Goal: Obtain resource: Obtain resource

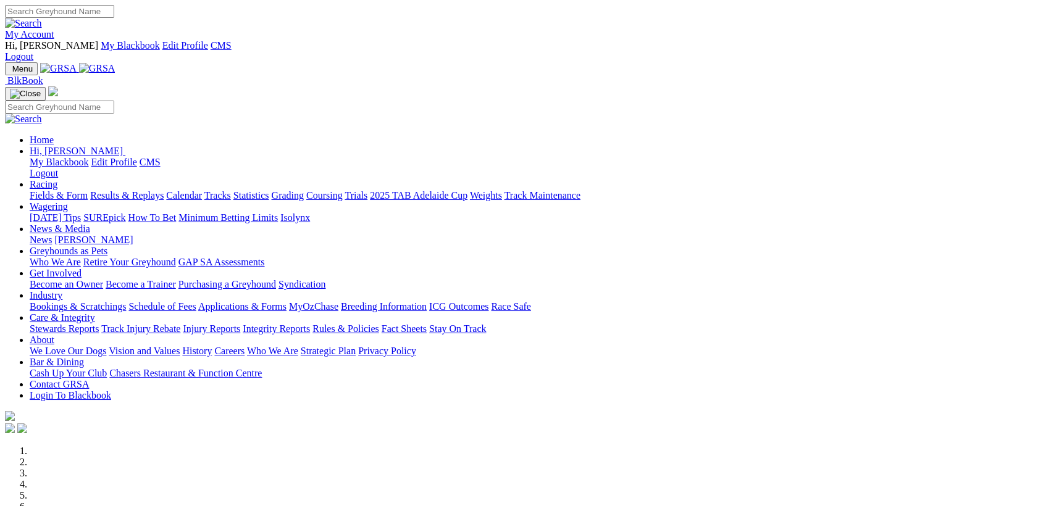
click at [95, 312] on link "Care & Integrity" at bounding box center [62, 317] width 65 height 10
click at [379, 324] on link "Rules & Policies" at bounding box center [345, 329] width 67 height 10
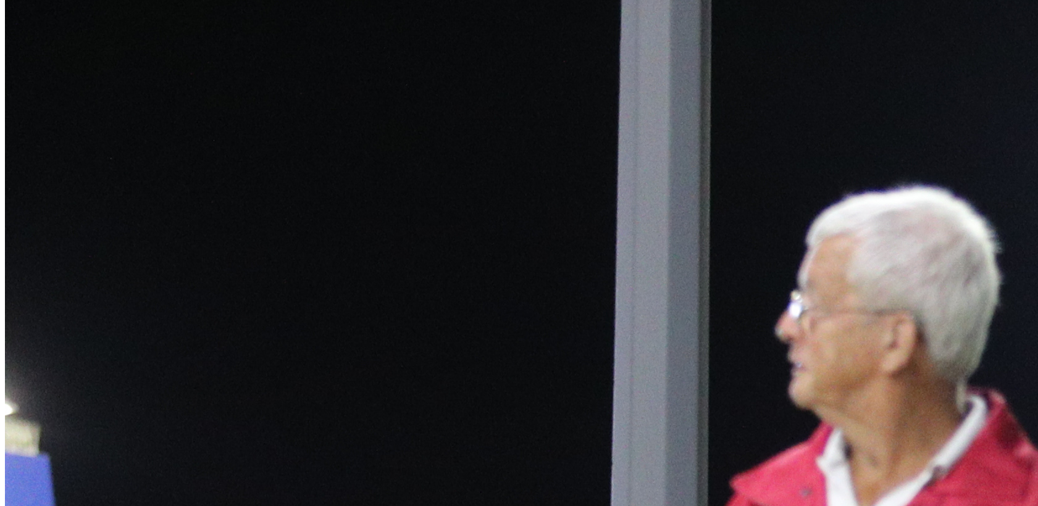
scroll to position [48, 0]
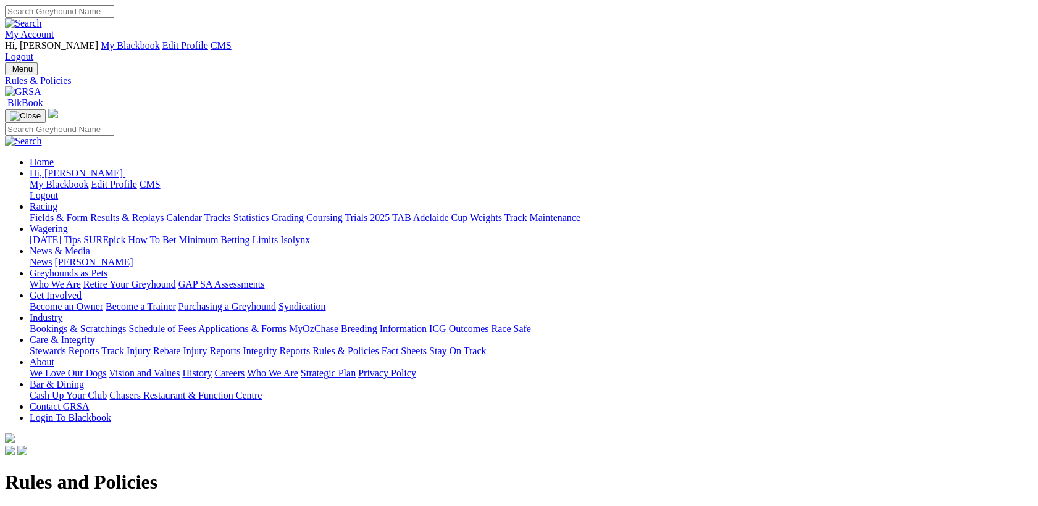
drag, startPoint x: 997, startPoint y: 1, endPoint x: 318, endPoint y: 132, distance: 691.8
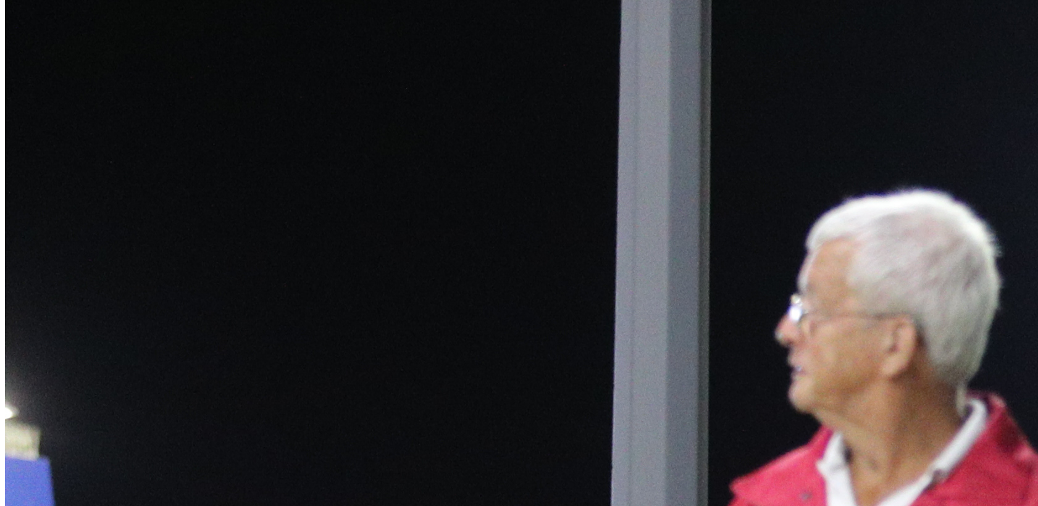
scroll to position [1185, 0]
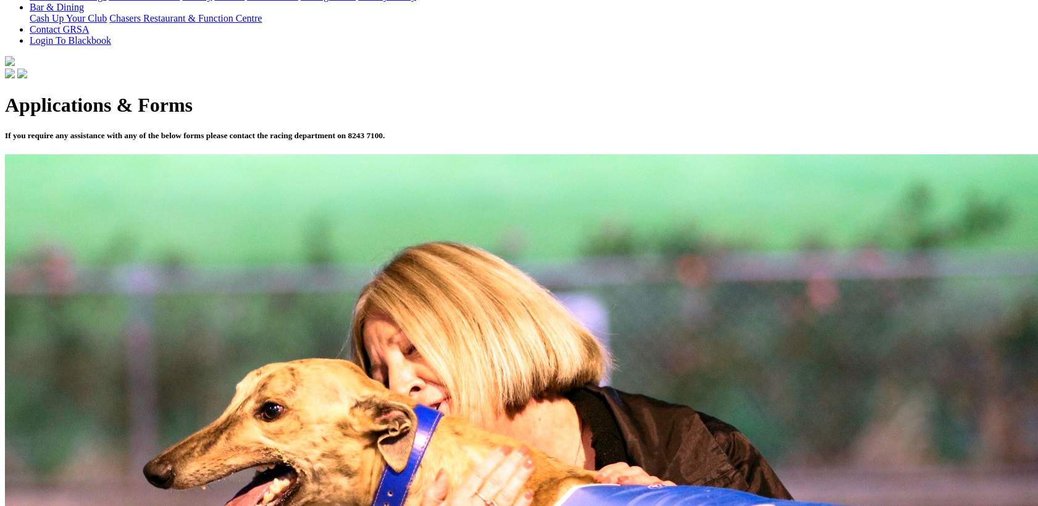
scroll to position [392, 0]
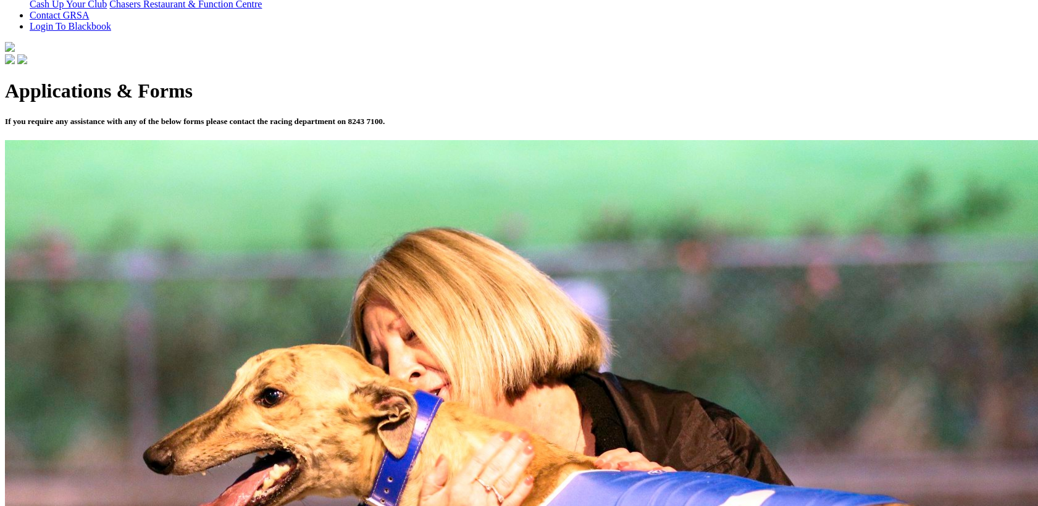
drag, startPoint x: 887, startPoint y: 5, endPoint x: 539, endPoint y: 274, distance: 439.8
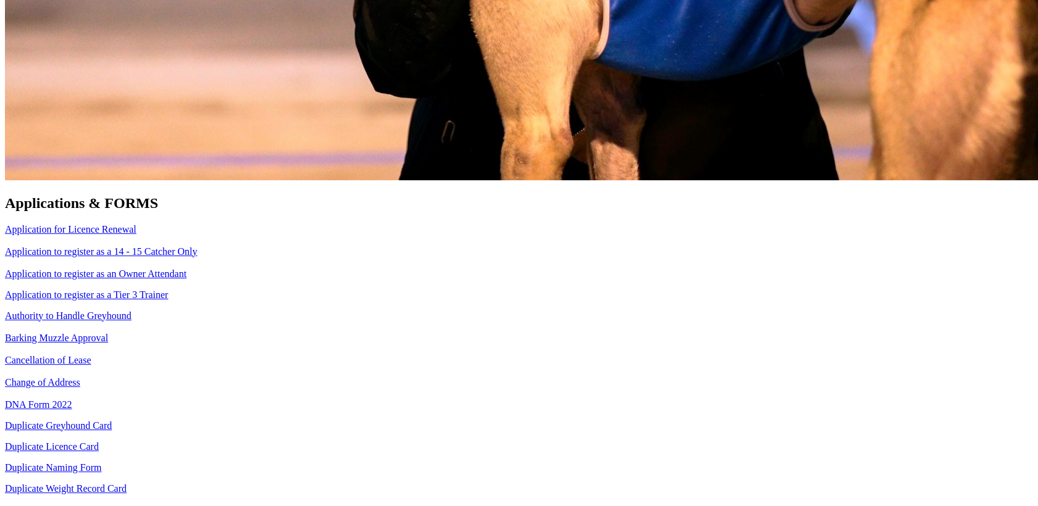
scroll to position [0, 0]
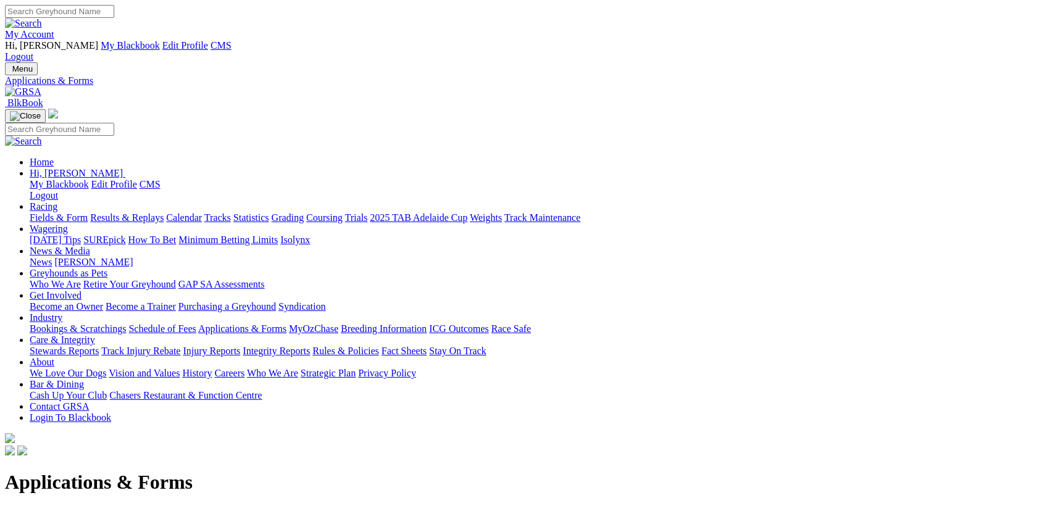
click at [95, 335] on link "Care & Integrity" at bounding box center [62, 340] width 65 height 10
click at [379, 346] on link "Rules & Policies" at bounding box center [345, 351] width 67 height 10
click at [57, 201] on link "Racing" at bounding box center [44, 206] width 28 height 10
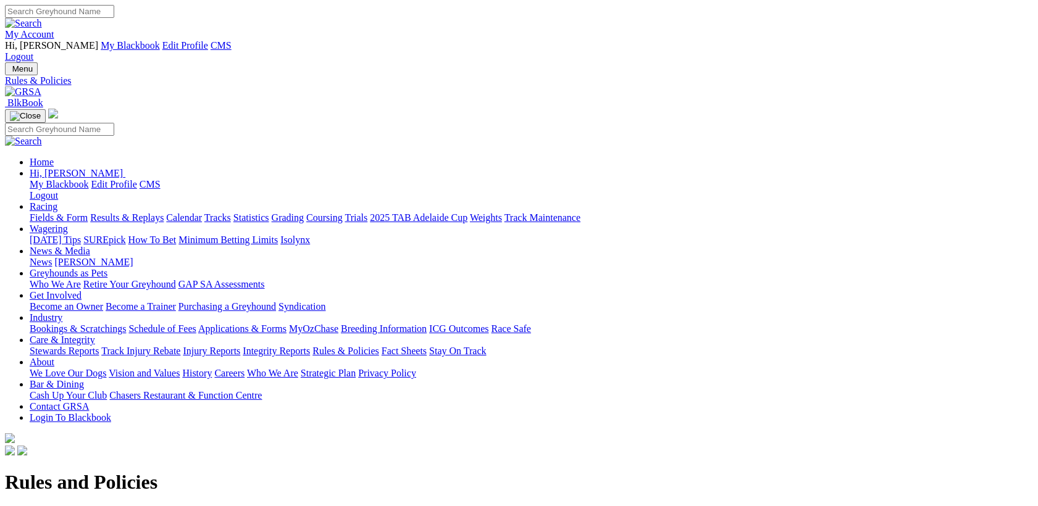
click at [57, 201] on link "Racing" at bounding box center [44, 206] width 28 height 10
click at [287, 324] on link "Applications & Forms" at bounding box center [242, 329] width 88 height 10
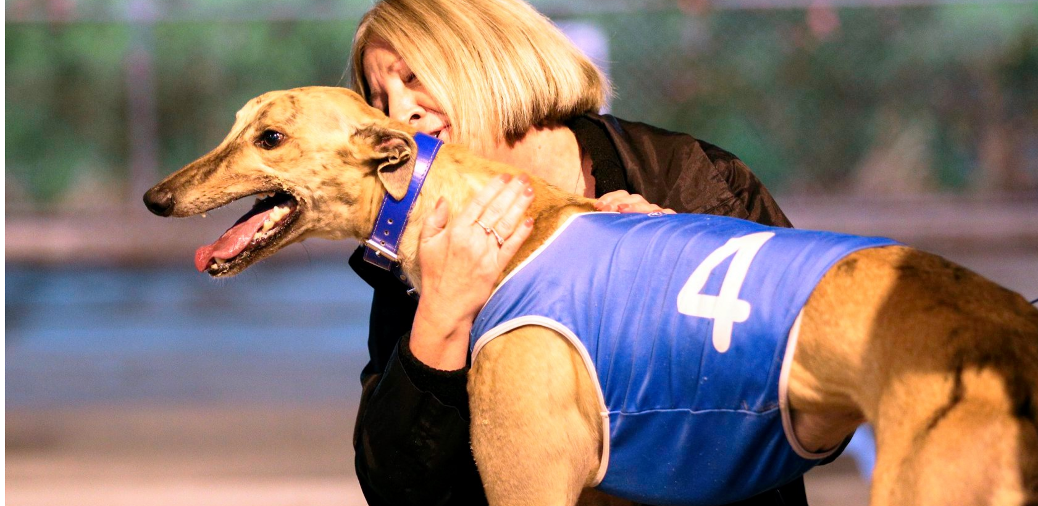
scroll to position [271, 0]
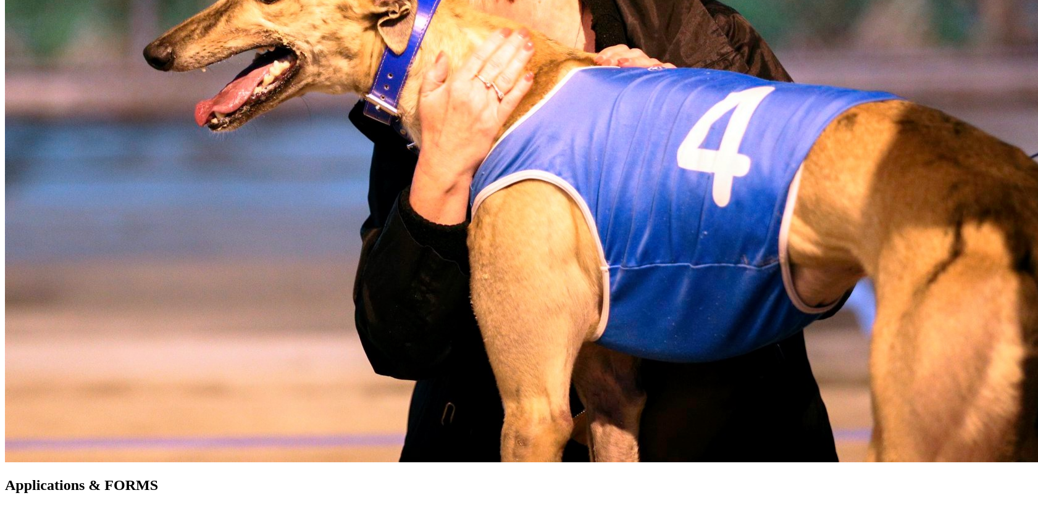
scroll to position [820, 0]
